Goal: Information Seeking & Learning: Learn about a topic

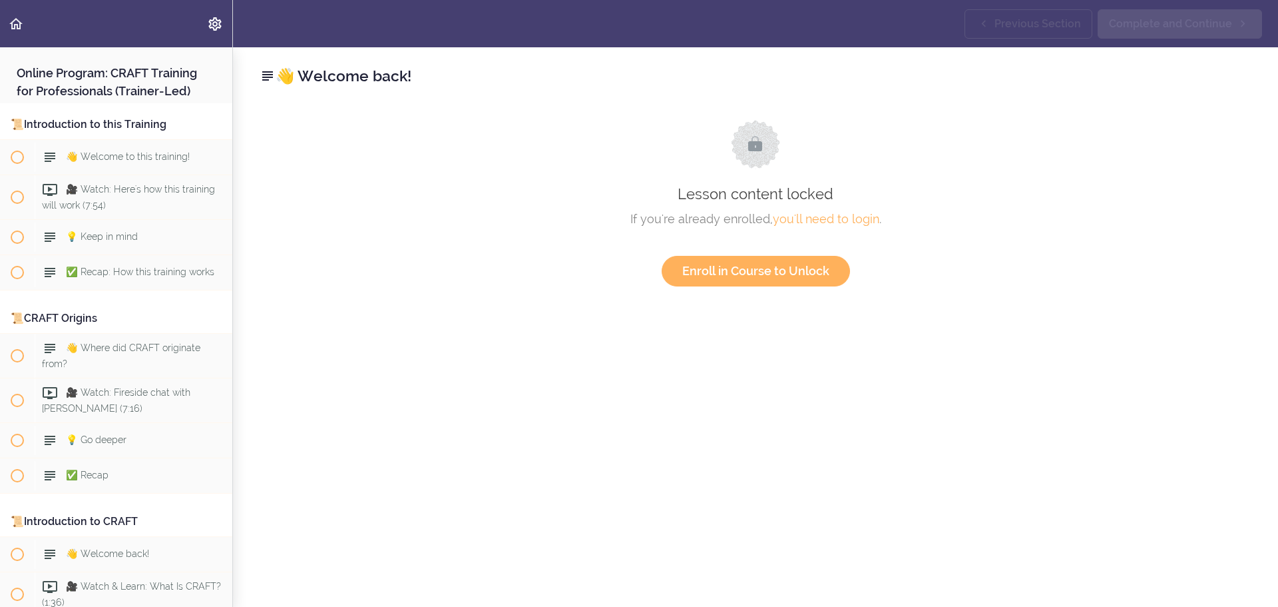
scroll to position [1494, 0]
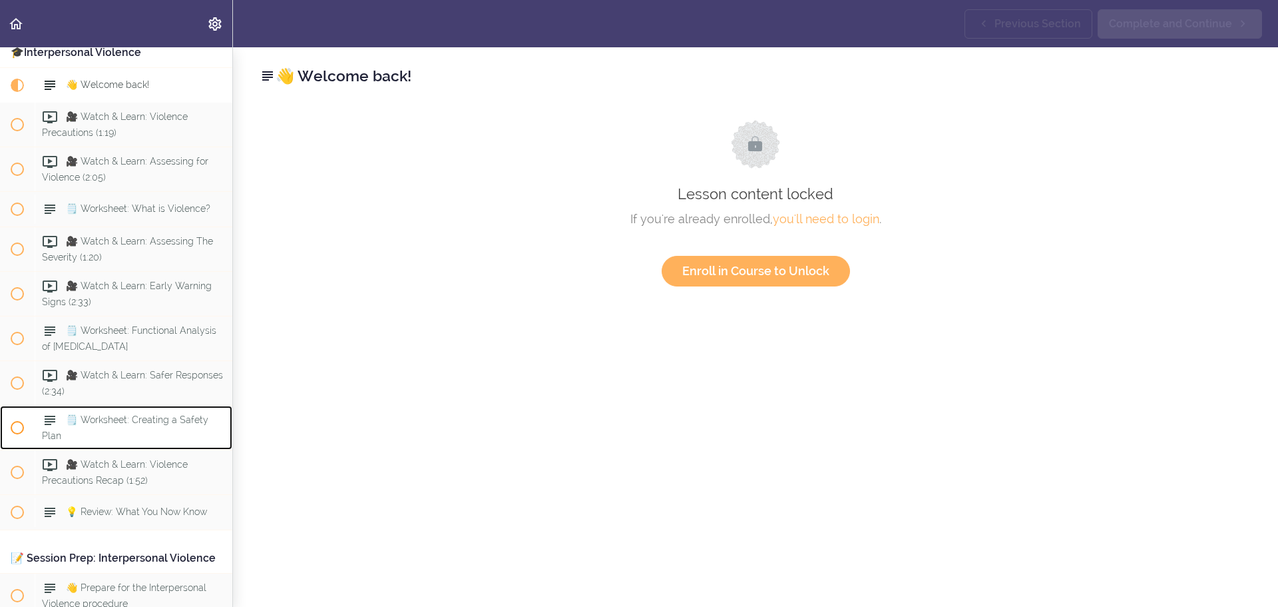
click at [97, 440] on span "🗒️ Worksheet: Creating a Safety Plan" at bounding box center [125, 427] width 166 height 26
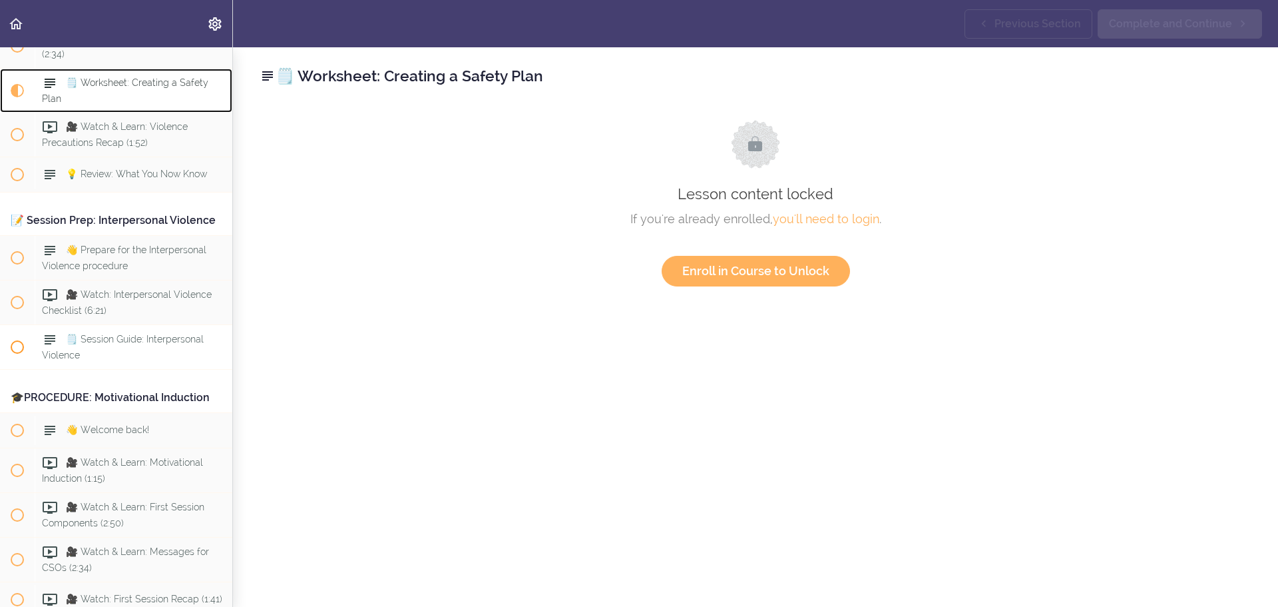
scroll to position [1808, 0]
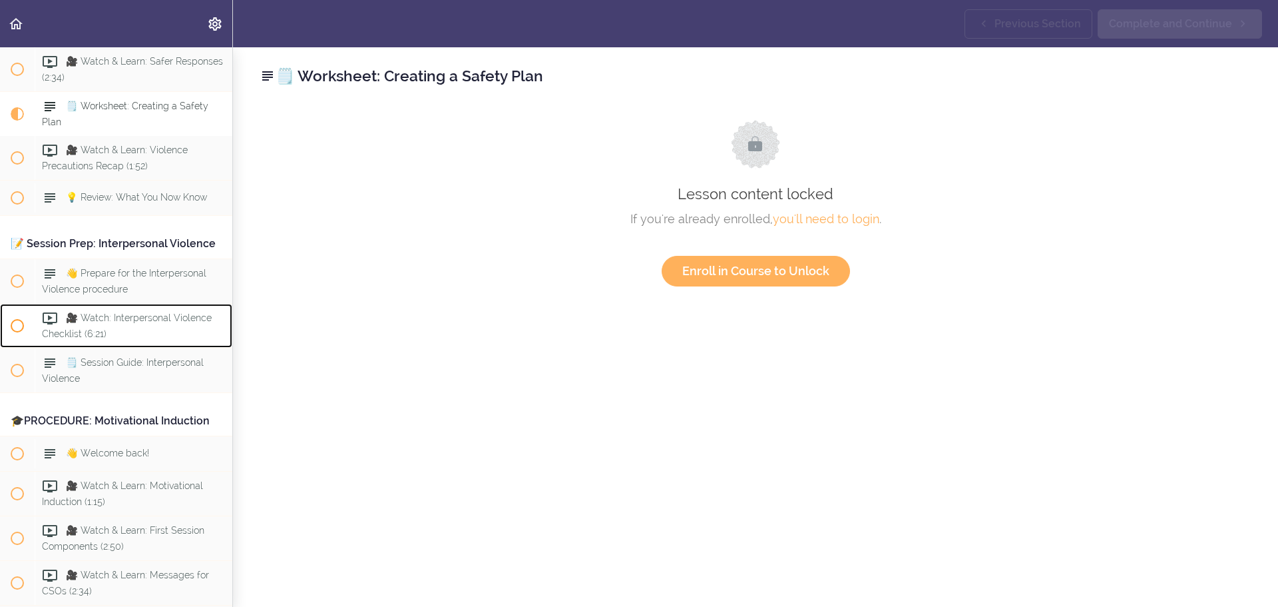
click at [115, 338] on span "🎥 Watch: Interpersonal Violence Checklist (6:21)" at bounding box center [127, 325] width 170 height 26
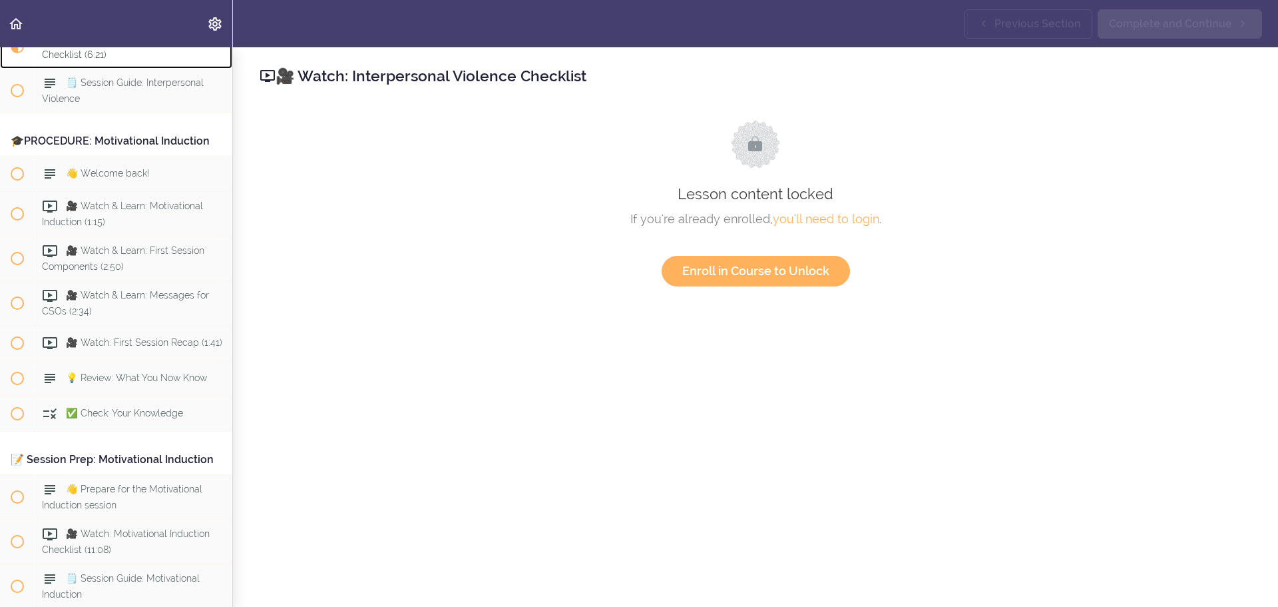
scroll to position [2103, 0]
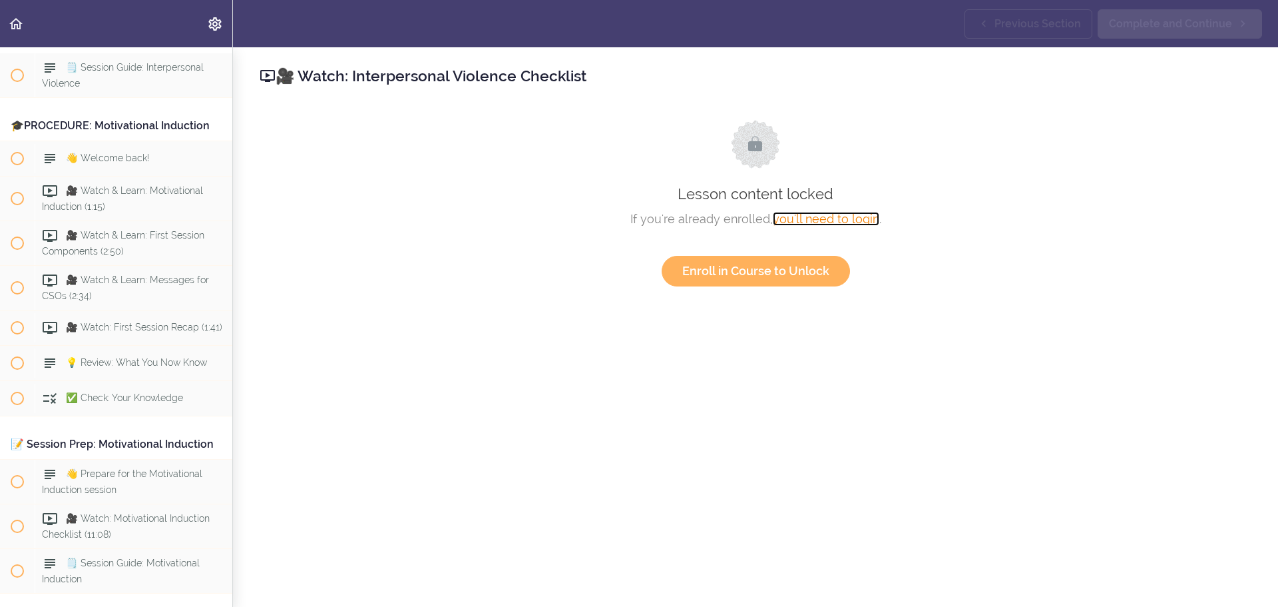
click at [816, 218] on link "you'll need to login" at bounding box center [826, 219] width 107 height 14
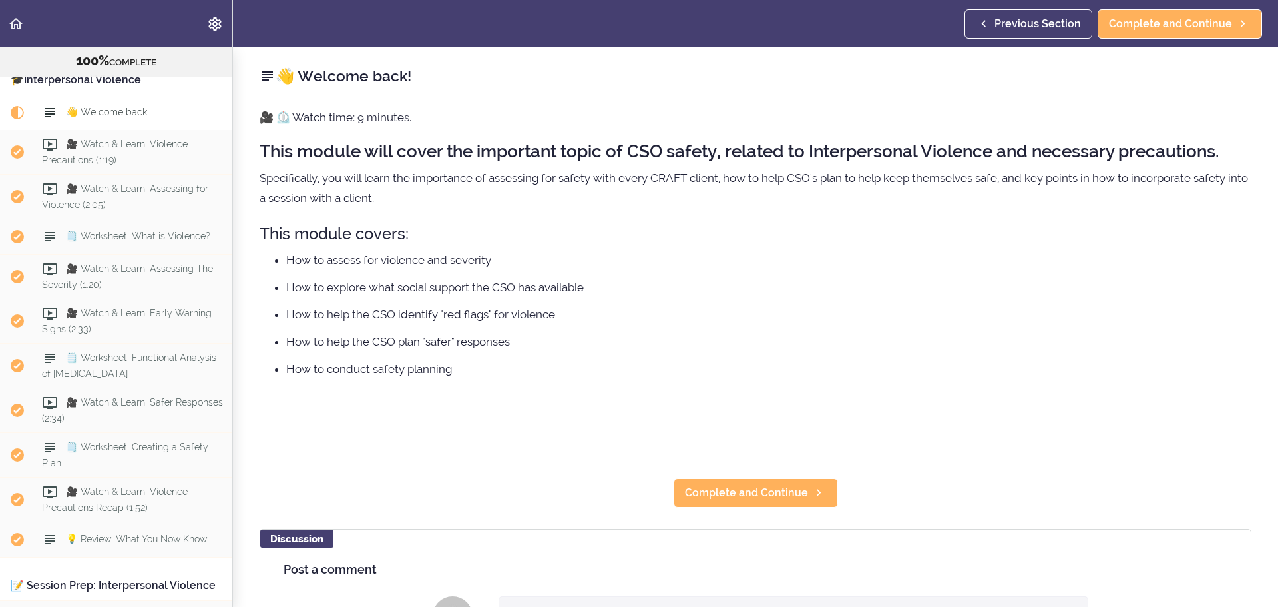
scroll to position [1553, 0]
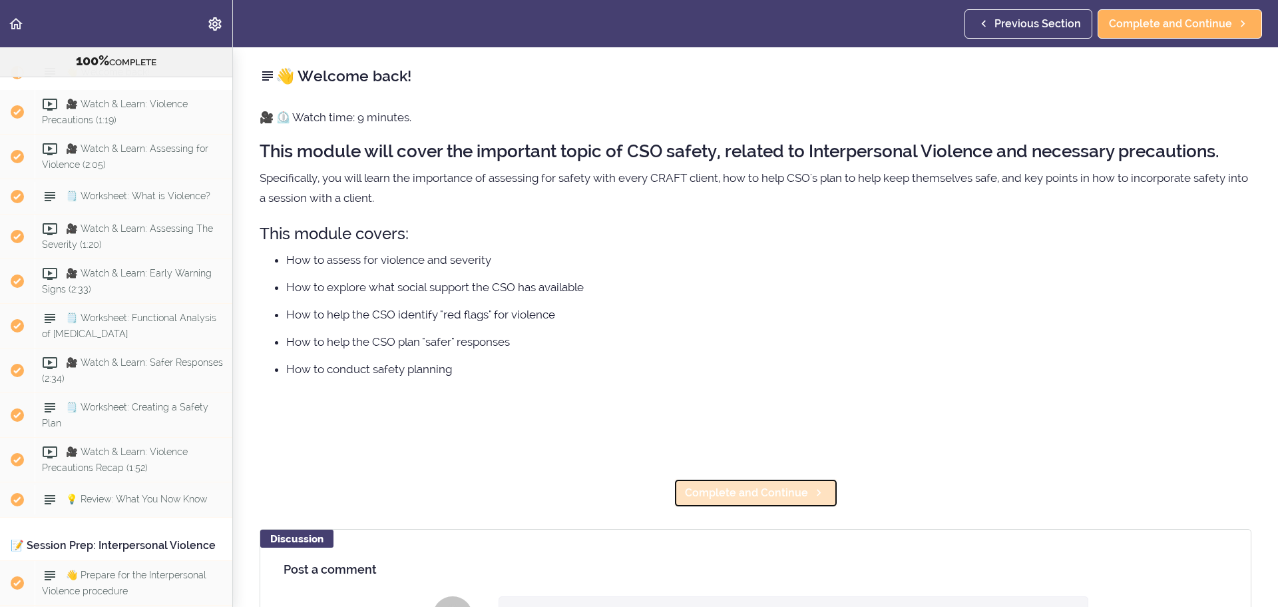
click at [744, 491] on span "Complete and Continue" at bounding box center [746, 493] width 123 height 16
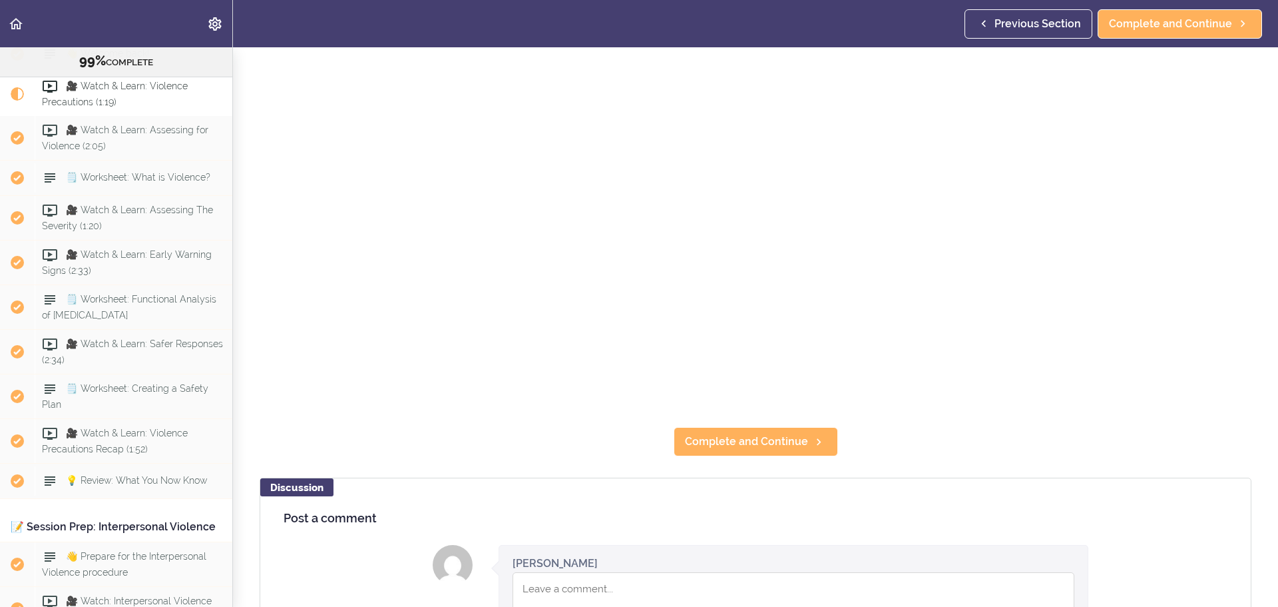
scroll to position [266, 0]
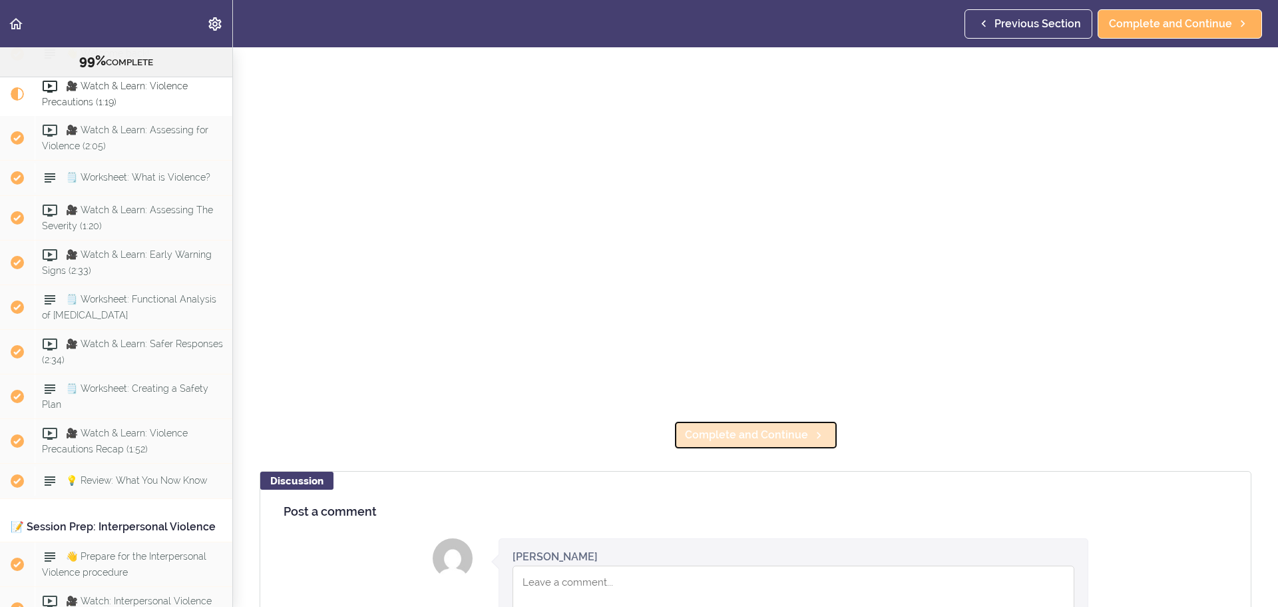
click at [744, 436] on span "Complete and Continue" at bounding box center [746, 435] width 123 height 16
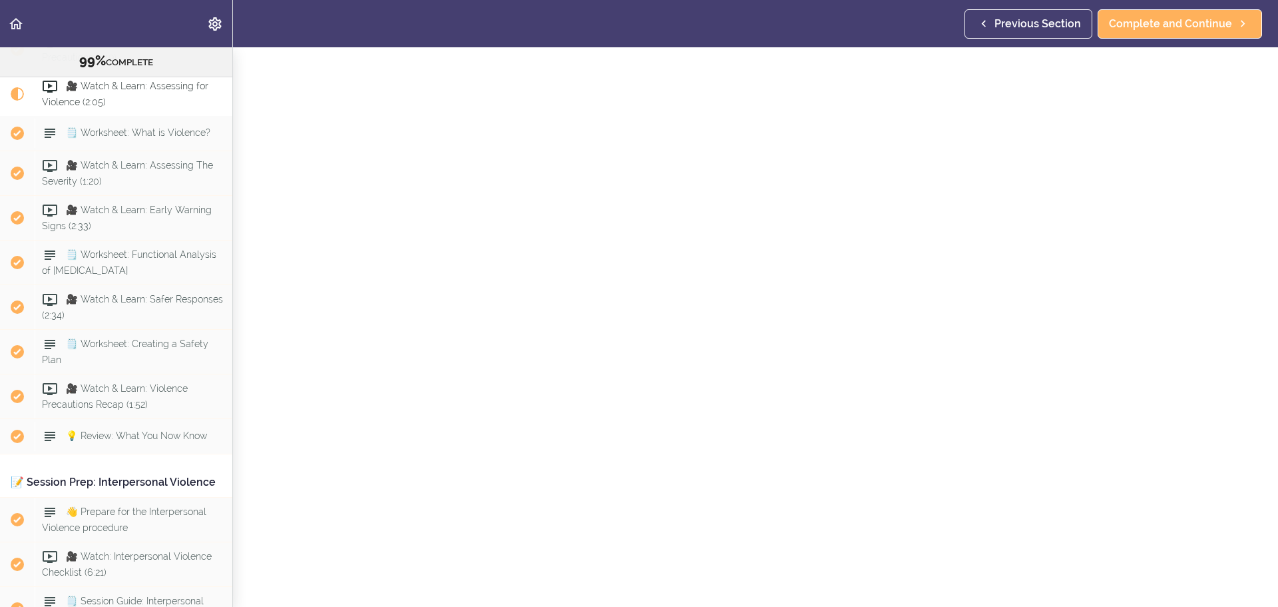
scroll to position [114, 0]
click at [761, 585] on span "Complete and Continue" at bounding box center [746, 592] width 123 height 16
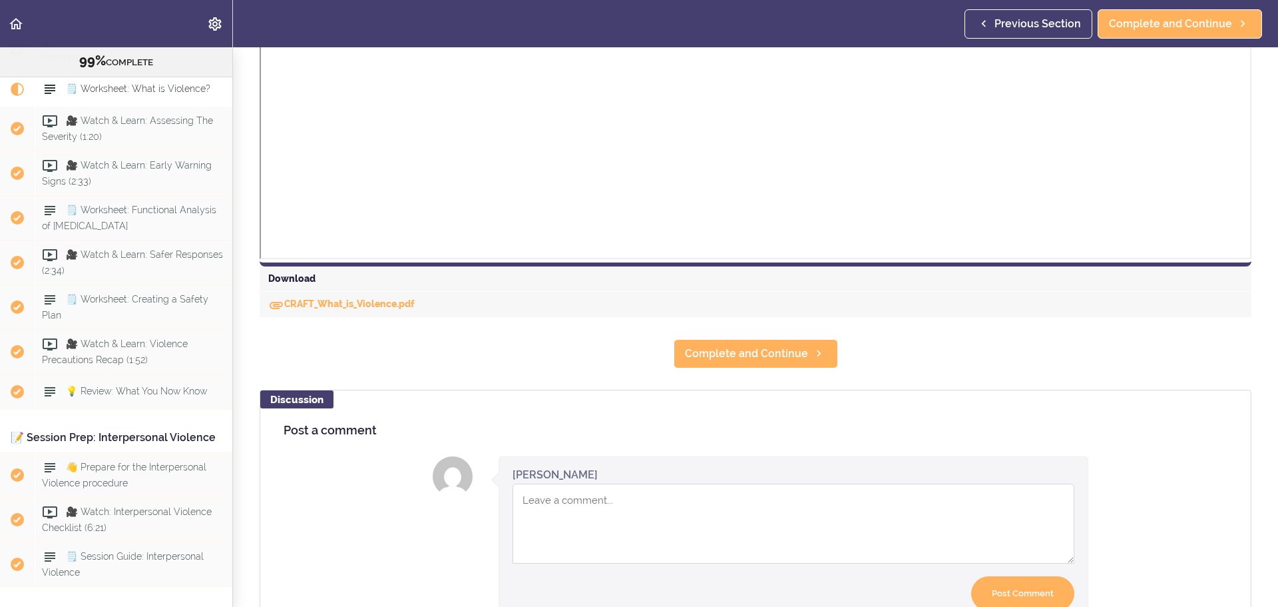
scroll to position [599, 0]
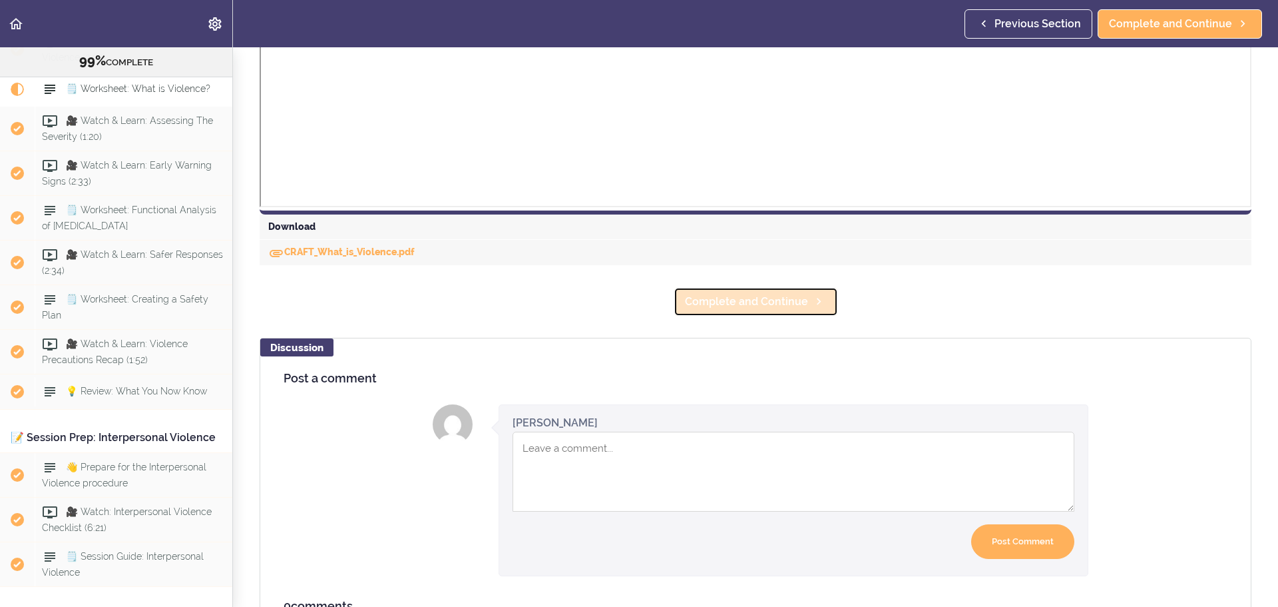
click at [736, 298] on span "Complete and Continue" at bounding box center [746, 302] width 123 height 16
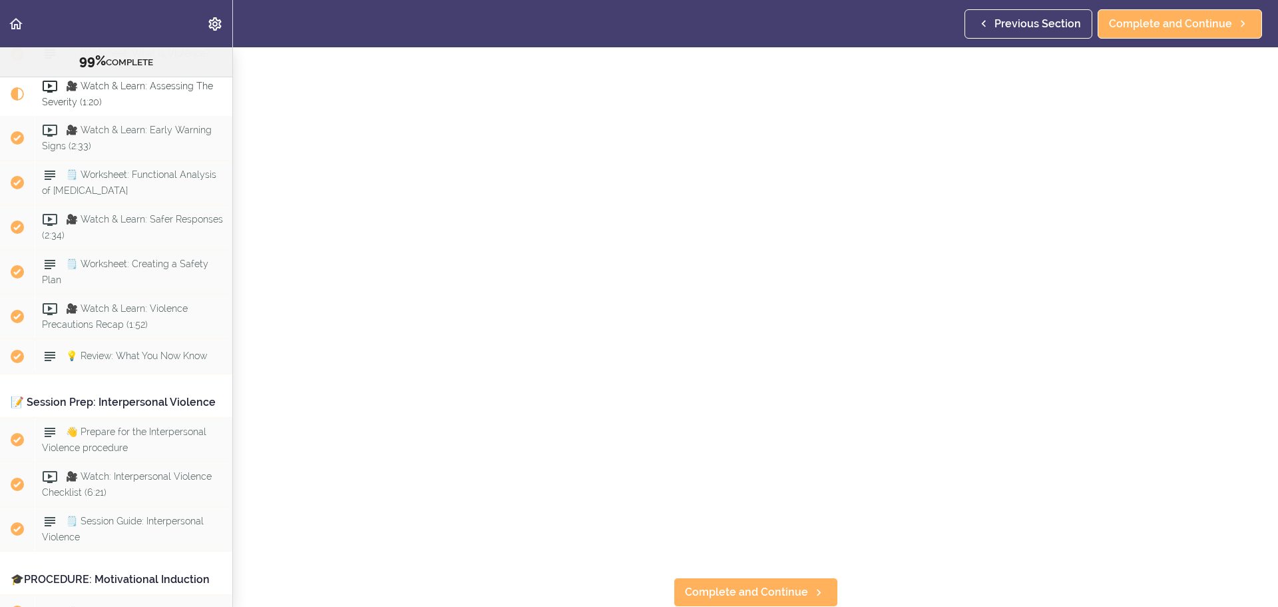
scroll to position [114, 0]
click at [763, 585] on span "Complete and Continue" at bounding box center [746, 592] width 123 height 16
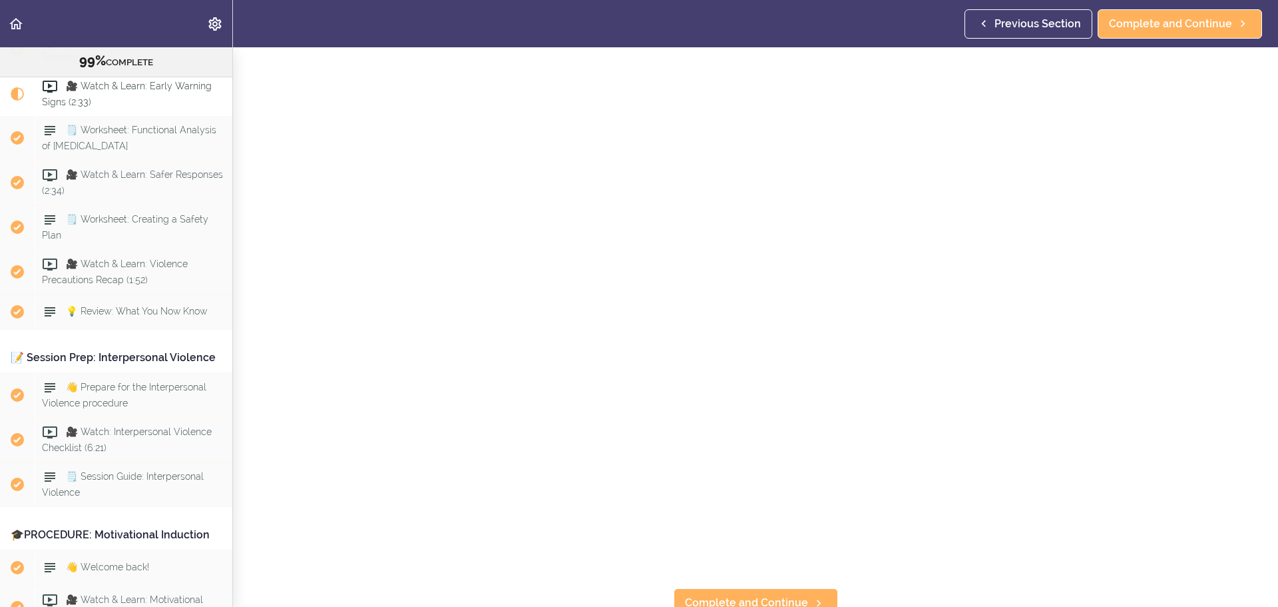
scroll to position [114, 0]
click at [742, 584] on span "Complete and Continue" at bounding box center [746, 592] width 123 height 16
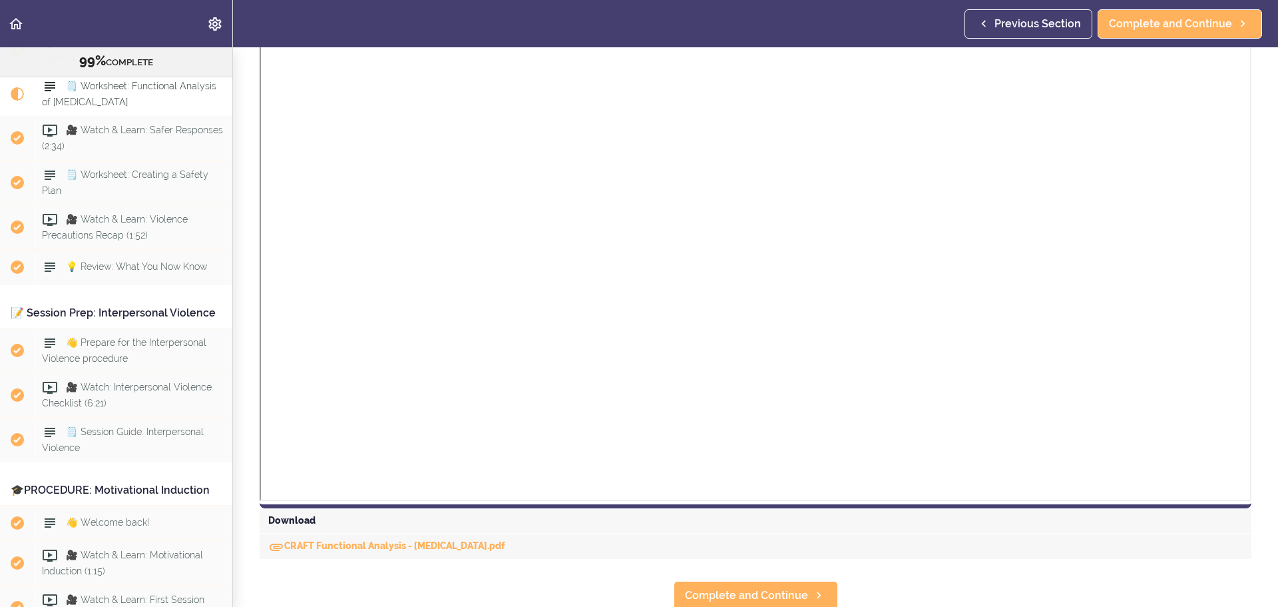
scroll to position [244, 0]
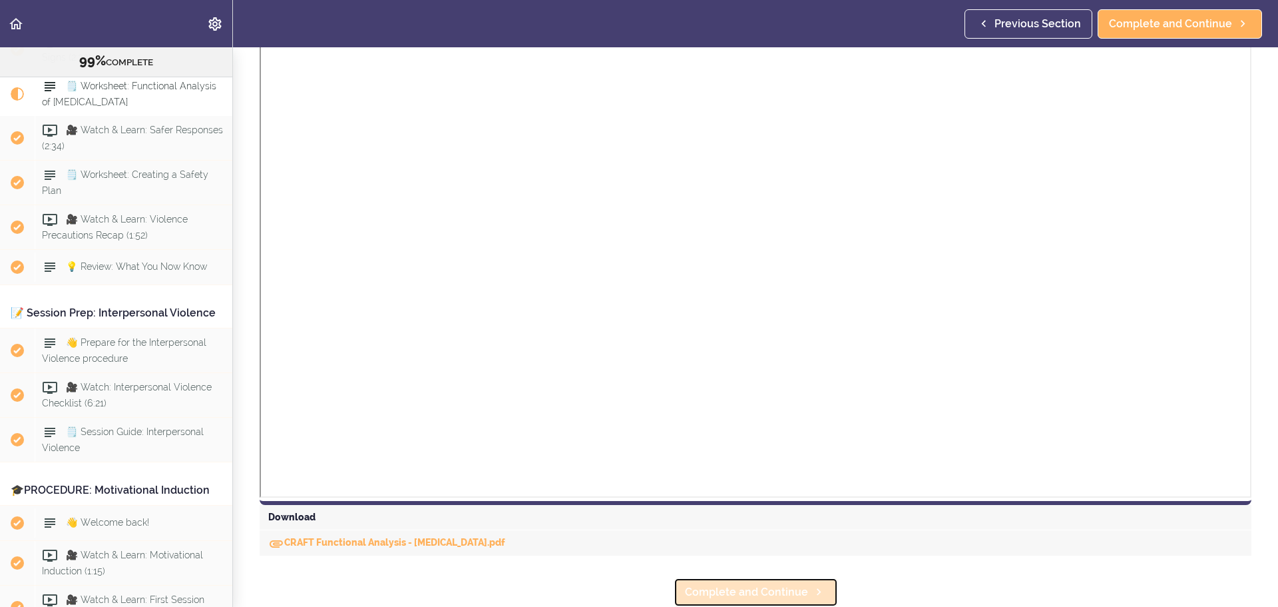
click at [738, 584] on span "Complete and Continue" at bounding box center [746, 592] width 123 height 16
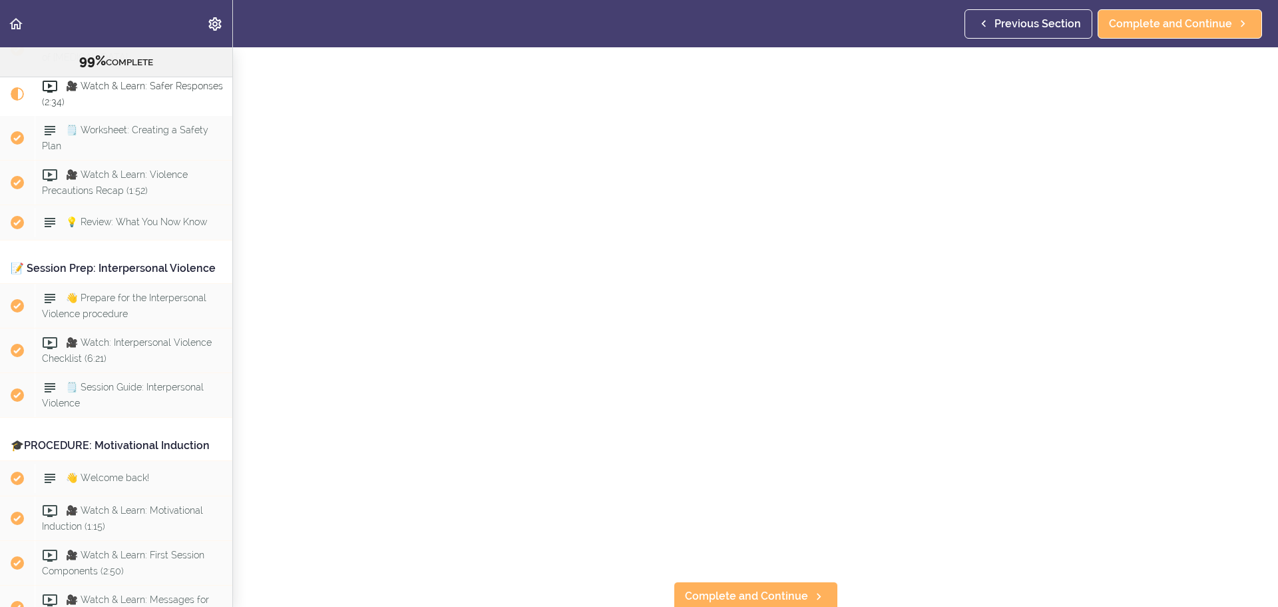
scroll to position [114, 0]
click at [780, 584] on span "Complete and Continue" at bounding box center [746, 592] width 123 height 16
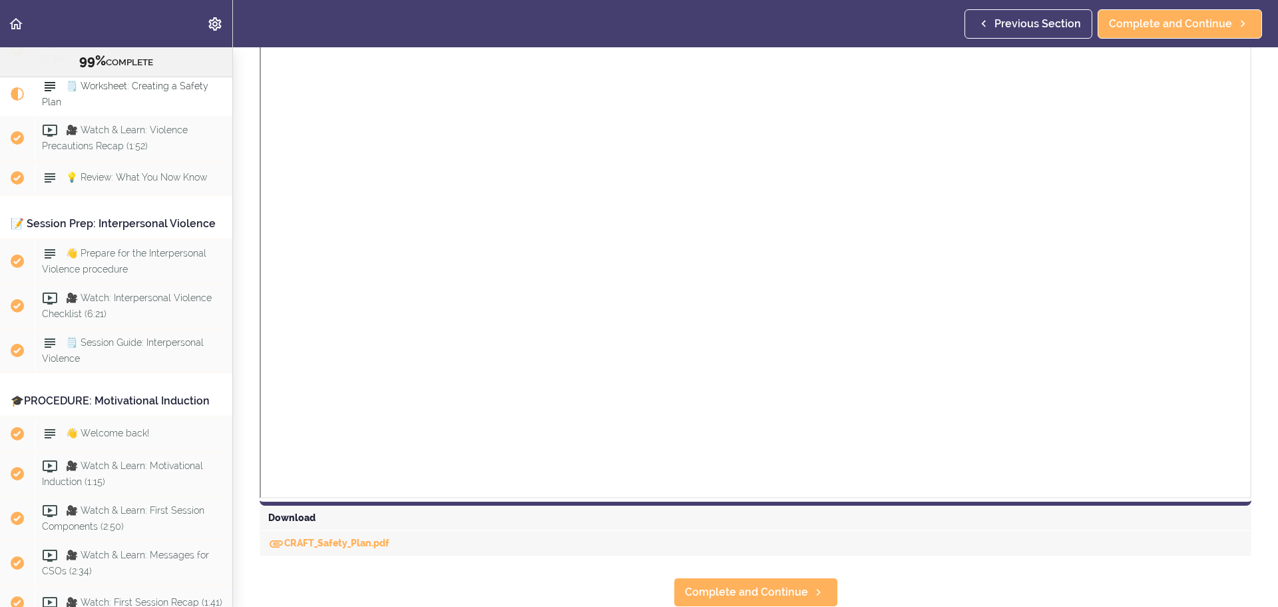
scroll to position [427, 0]
click at [735, 584] on span "Complete and Continue" at bounding box center [746, 592] width 123 height 16
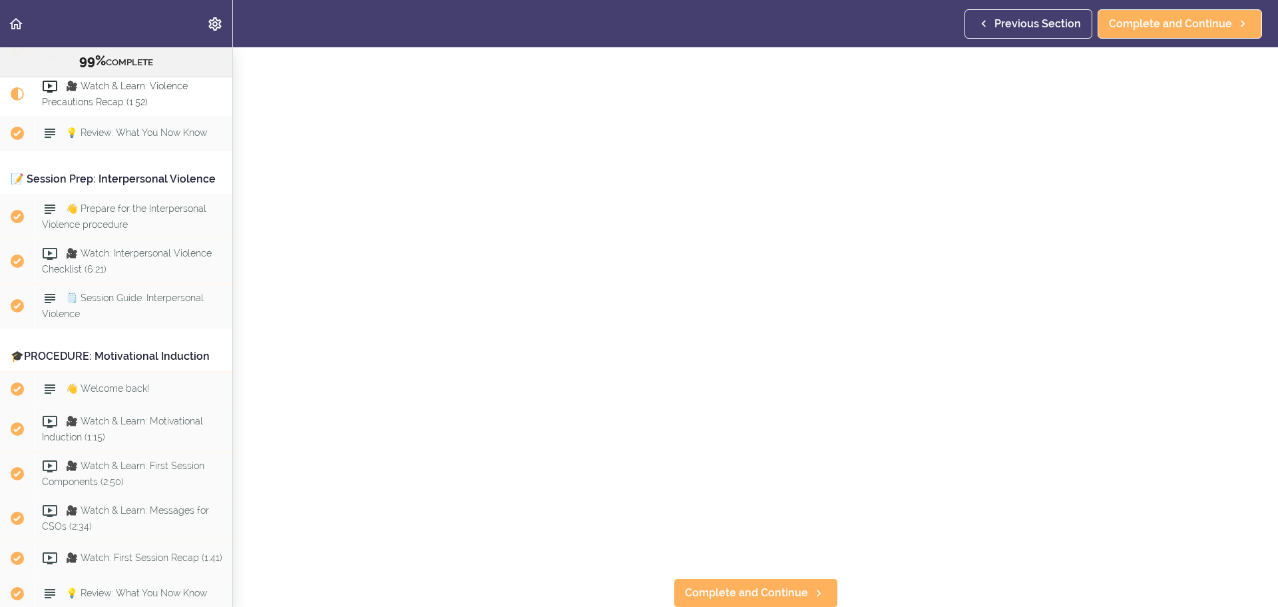
scroll to position [114, 0]
click at [772, 584] on span "Complete and Continue" at bounding box center [746, 592] width 123 height 16
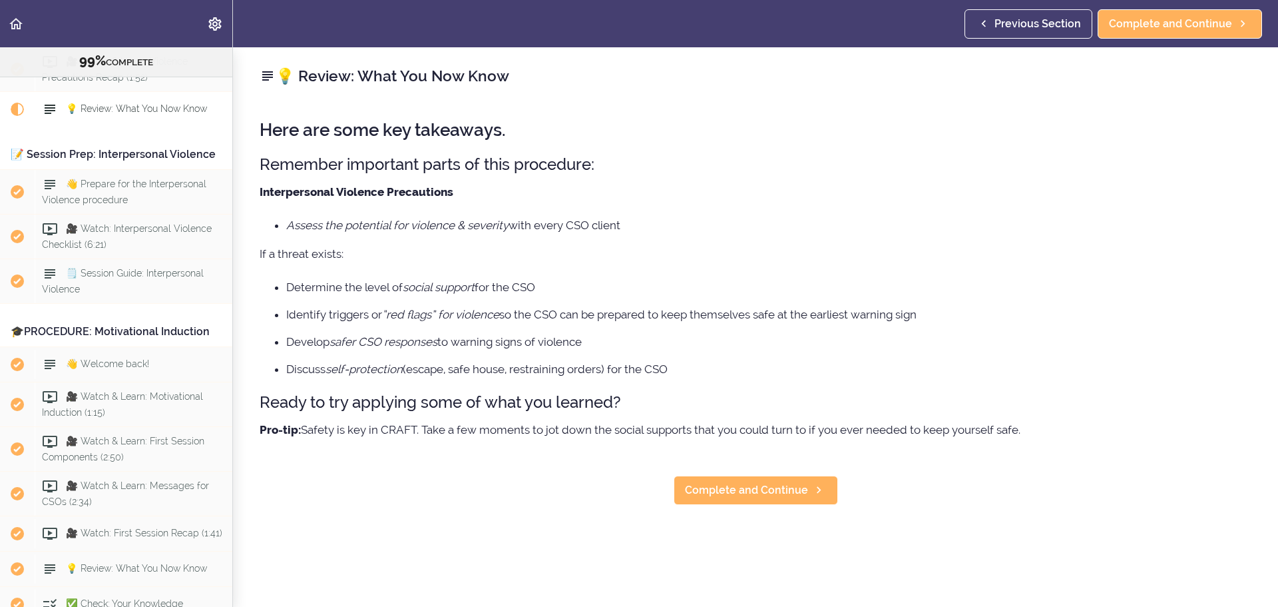
scroll to position [1964, 0]
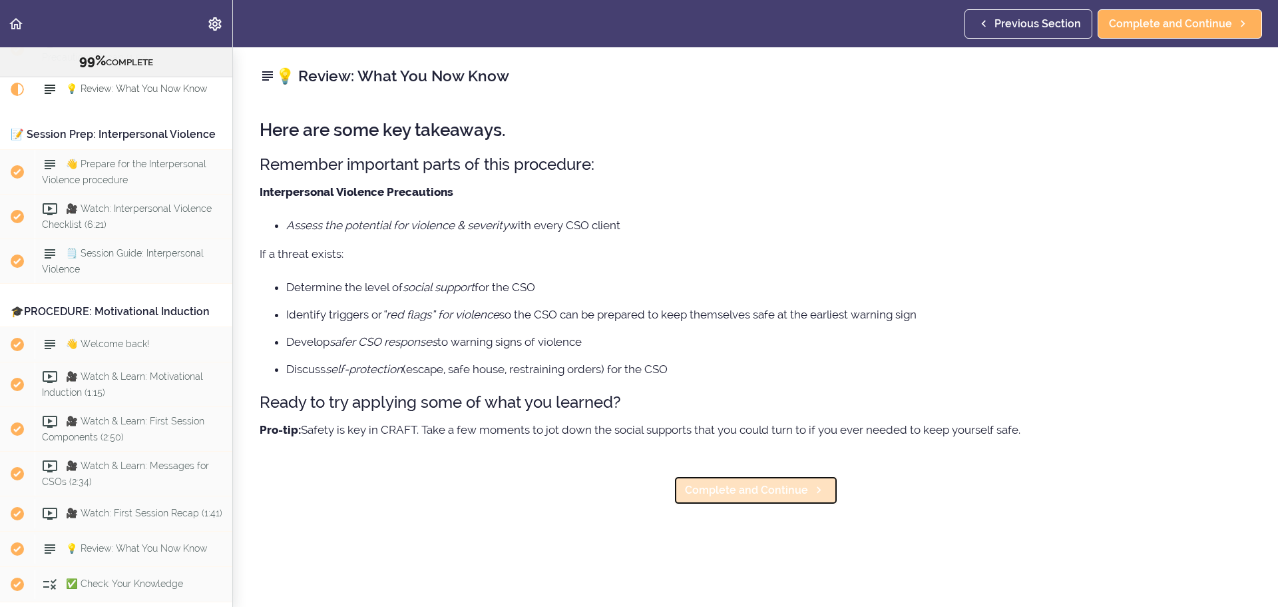
click at [768, 490] on span "Complete and Continue" at bounding box center [746, 490] width 123 height 16
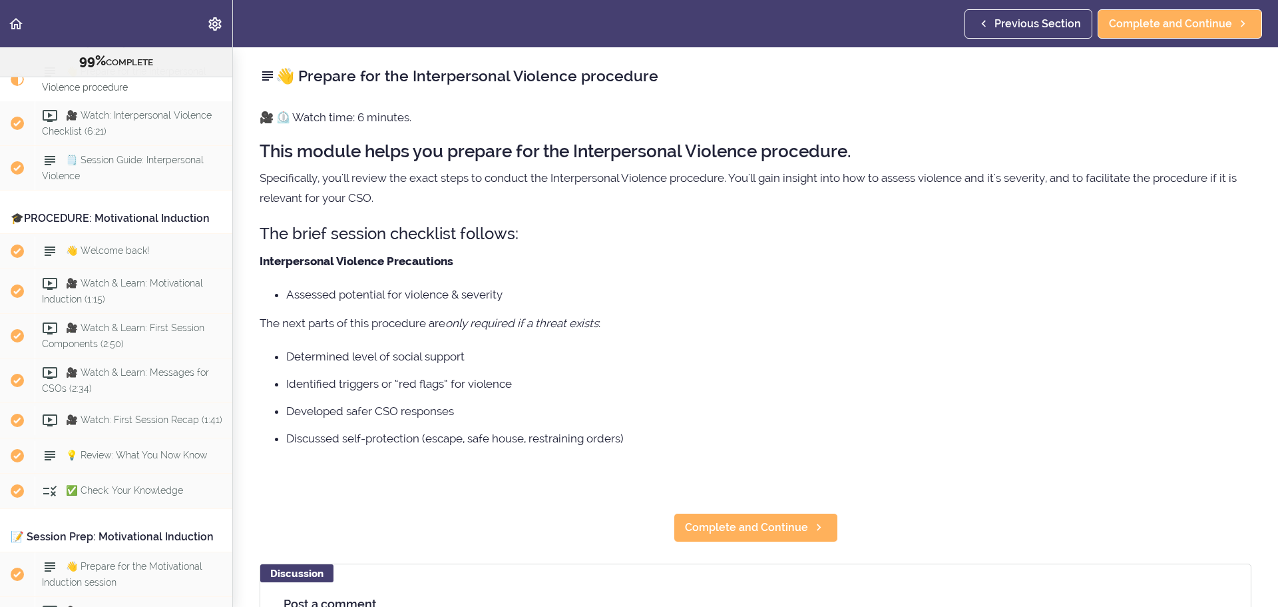
scroll to position [2059, 0]
